Goal: Information Seeking & Learning: Understand process/instructions

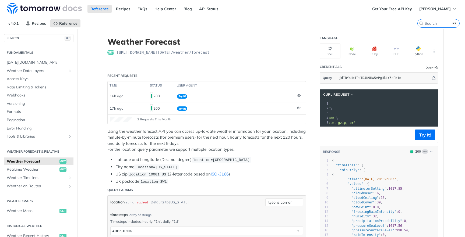
drag, startPoint x: 372, startPoint y: 131, endPoint x: 376, endPoint y: 131, distance: 4.0
click at [376, 131] on footer "Try It!" at bounding box center [379, 135] width 118 height 16
click at [194, 53] on span "[URL][DOMAIN_NAME][DATE] /weather/forecast" at bounding box center [162, 52] width 93 height 5
click at [215, 53] on div "get [URL][DOMAIN_NAME][DATE] /weather/forecast" at bounding box center [206, 52] width 199 height 5
drag, startPoint x: 215, startPoint y: 53, endPoint x: 111, endPoint y: 53, distance: 103.3
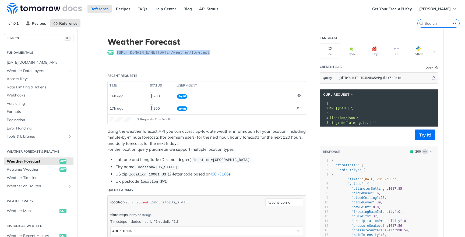
click at [111, 53] on div "get [URL][DOMAIN_NAME][DATE] /weather/forecast" at bounding box center [206, 52] width 199 height 5
click at [241, 54] on div "get [URL][DOMAIN_NAME][DATE] /weather/forecast" at bounding box center [206, 52] width 199 height 5
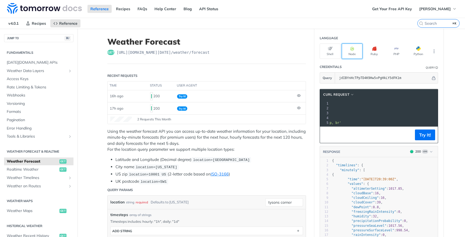
click at [350, 47] on icon "button" at bounding box center [352, 49] width 4 height 4
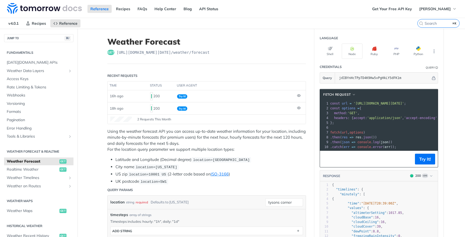
click at [284, 61] on header "Weather Forecast get [URL][DOMAIN_NAME][DATE] /weather/forecast" at bounding box center [206, 50] width 199 height 27
click at [40, 169] on span "Realtime Weather" at bounding box center [32, 169] width 51 height 5
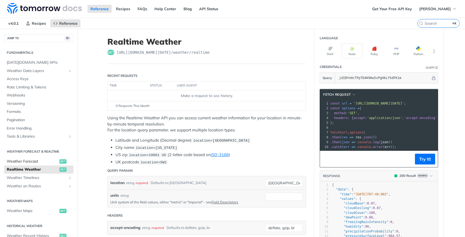
click at [35, 162] on span "Weather Forecast" at bounding box center [32, 161] width 51 height 5
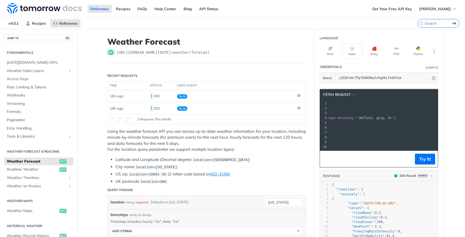
scroll to position [0, 85]
click at [392, 109] on pre "const options = {" at bounding box center [359, 108] width 231 height 5
click at [222, 53] on div "get [URL][DOMAIN_NAME][DATE] /weather/forecast" at bounding box center [206, 52] width 199 height 5
drag, startPoint x: 218, startPoint y: 53, endPoint x: 111, endPoint y: 53, distance: 107.6
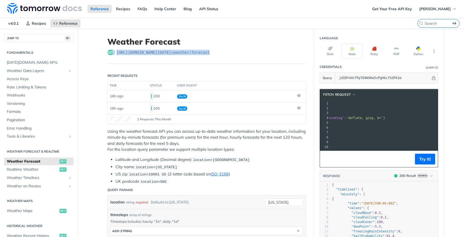
click at [111, 53] on div "get [URL][DOMAIN_NAME][DATE] /weather/forecast" at bounding box center [206, 52] width 199 height 5
copy div "t [URL][DOMAIN_NAME][DATE] /weather/forecast"
drag, startPoint x: 339, startPoint y: 104, endPoint x: 430, endPoint y: 105, distance: 91.5
click at [285, 105] on span "'[URL][DOMAIN_NAME][DATE]'" at bounding box center [260, 104] width 51 height 4
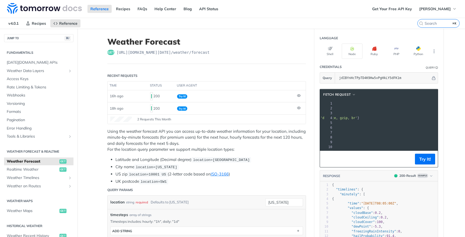
click at [210, 50] on span "[URL][DOMAIN_NAME][DATE] /weather/forecast" at bounding box center [162, 52] width 93 height 5
drag, startPoint x: 214, startPoint y: 53, endPoint x: 113, endPoint y: 53, distance: 100.6
click at [113, 53] on div "get [URL][DOMAIN_NAME][DATE] /weather/forecast" at bounding box center [206, 52] width 199 height 5
click at [386, 127] on pre "​" at bounding box center [325, 127] width 231 height 5
drag, startPoint x: 393, startPoint y: 102, endPoint x: 431, endPoint y: 104, distance: 38.0
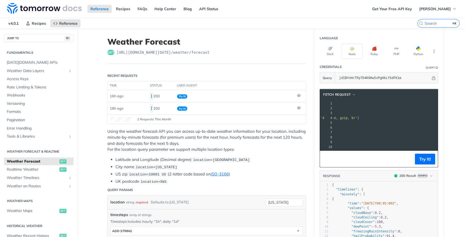
click at [285, 104] on span "'[URL][DOMAIN_NAME][DATE]'" at bounding box center [260, 104] width 51 height 4
click at [298, 95] on icon at bounding box center [298, 95] width 1 height 1
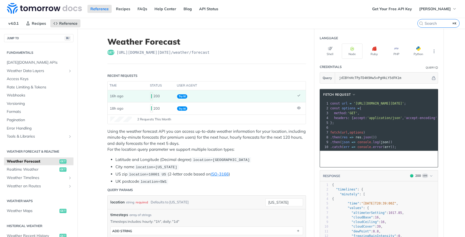
click at [380, 102] on span "'[URL][DOMAIN_NAME][DATE]'" at bounding box center [378, 104] width 51 height 4
drag, startPoint x: 379, startPoint y: 103, endPoint x: 391, endPoint y: 102, distance: 11.8
click at [390, 102] on span "'[URL][DOMAIN_NAME][DATE]'" at bounding box center [378, 104] width 51 height 4
click at [265, 47] on header "Weather Forecast get [URL][DOMAIN_NAME][DATE] /weather/forecast" at bounding box center [206, 50] width 199 height 27
click at [323, 24] on nav "v4.0.1 Recipes Reference" at bounding box center [208, 23] width 417 height 11
